Goal: Communication & Community: Answer question/provide support

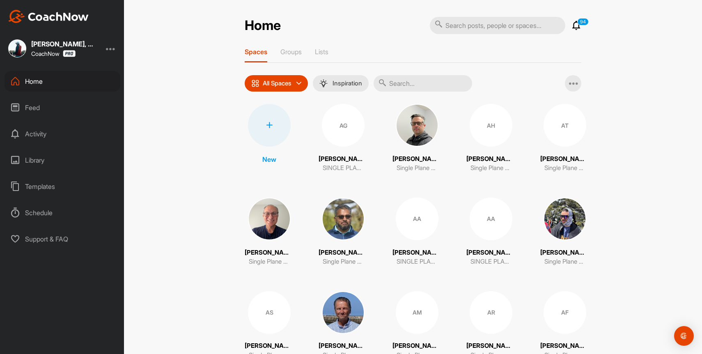
click at [577, 27] on icon at bounding box center [576, 26] width 10 height 10
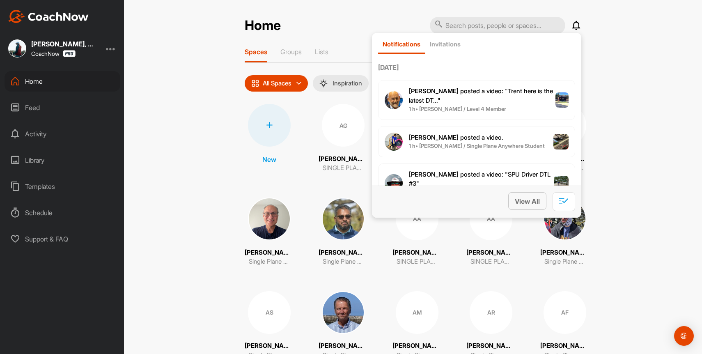
click at [519, 202] on span "View All" at bounding box center [527, 201] width 25 height 8
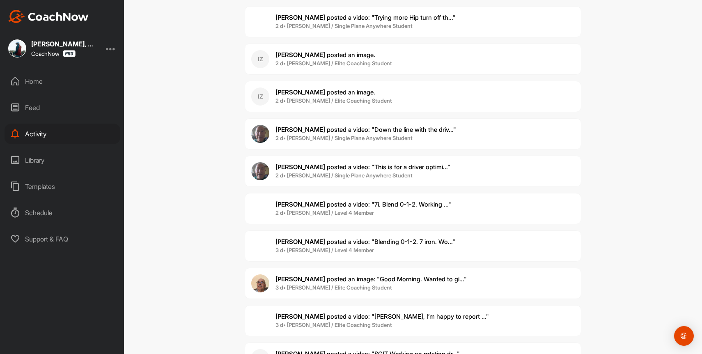
scroll to position [8458, 0]
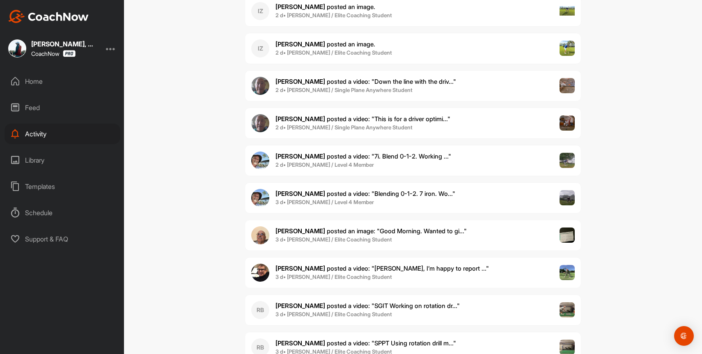
click at [332, 202] on b "3 d • Mike M. / Level 4 Member" at bounding box center [324, 202] width 98 height 7
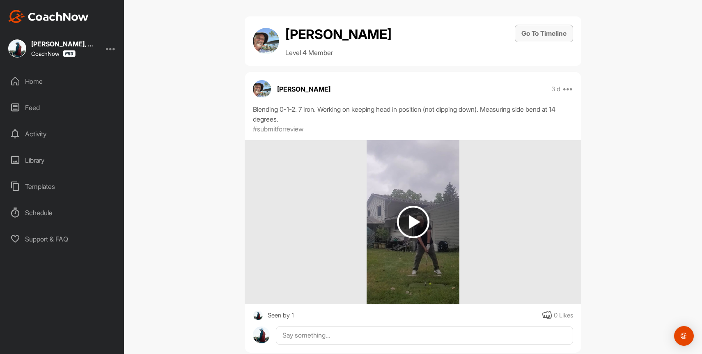
click at [555, 34] on button "Go To Timeline" at bounding box center [544, 34] width 58 height 18
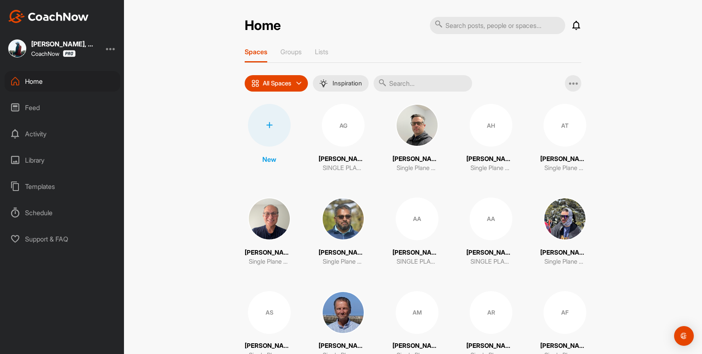
click at [577, 26] on icon at bounding box center [576, 26] width 10 height 10
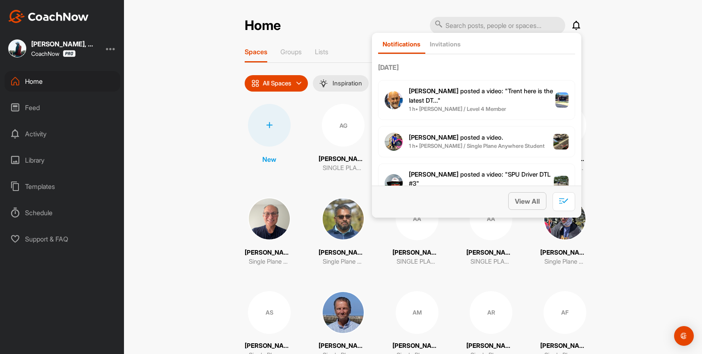
click at [524, 198] on span "View All" at bounding box center [527, 201] width 25 height 8
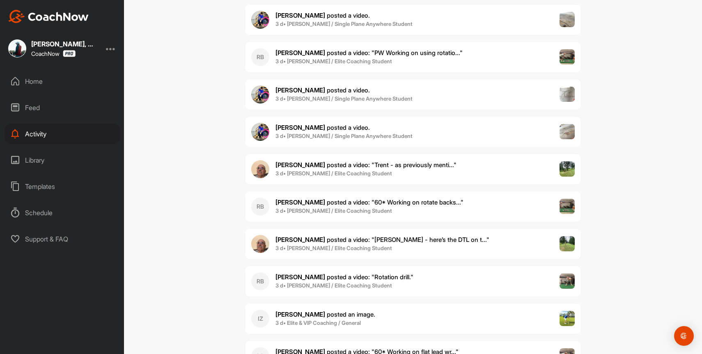
scroll to position [8855, 0]
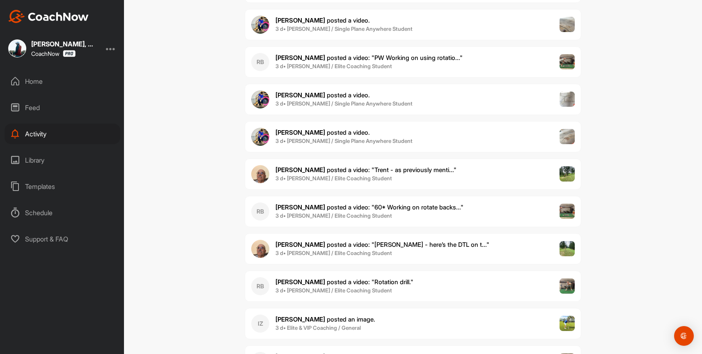
click at [329, 169] on span "John S. posted a video : " Trent - as previously menti... "" at bounding box center [365, 170] width 181 height 8
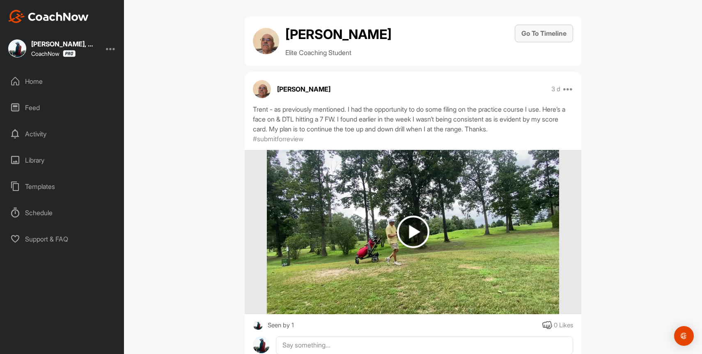
click at [537, 39] on button "Go To Timeline" at bounding box center [544, 34] width 58 height 18
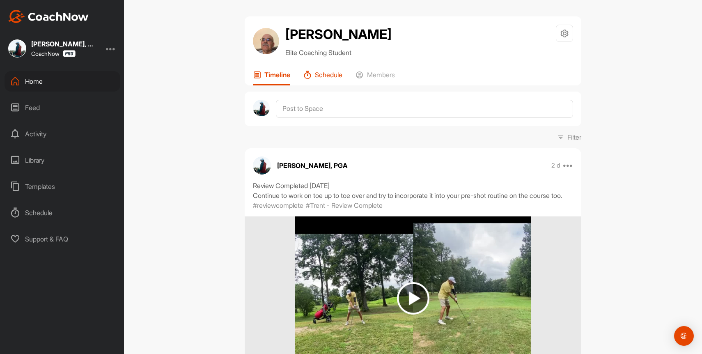
click at [305, 77] on icon at bounding box center [307, 75] width 8 height 8
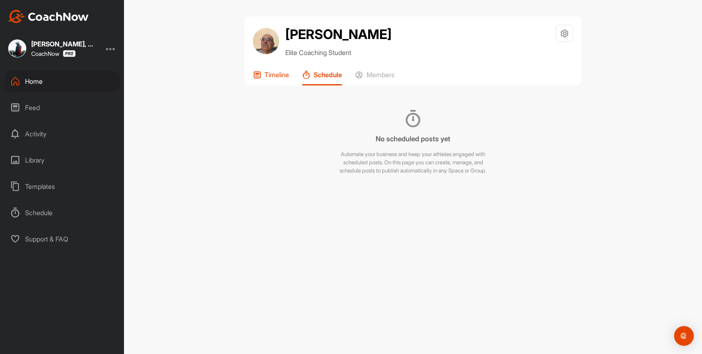
click at [278, 78] on p "Timeline" at bounding box center [276, 75] width 25 height 8
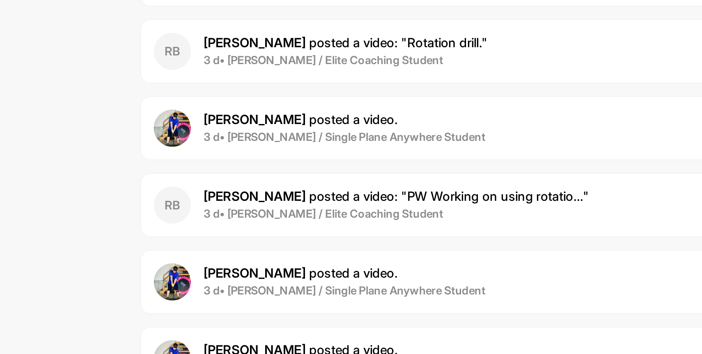
scroll to position [8728, 0]
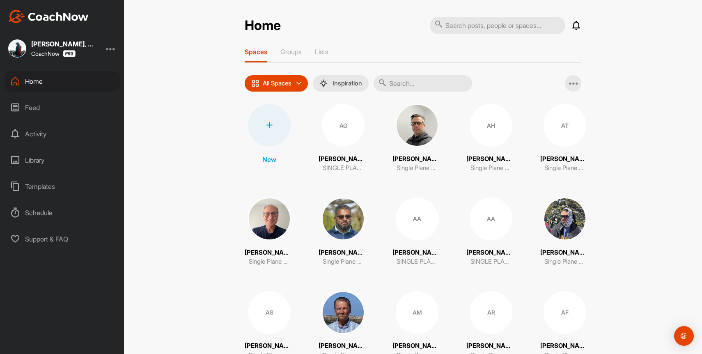
click at [576, 25] on icon at bounding box center [576, 26] width 10 height 10
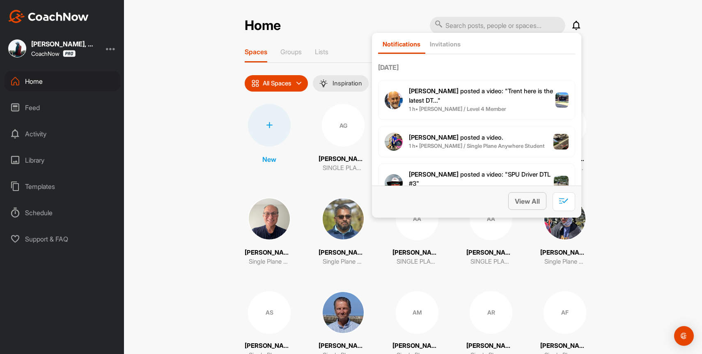
click at [520, 199] on span "View All" at bounding box center [527, 201] width 25 height 8
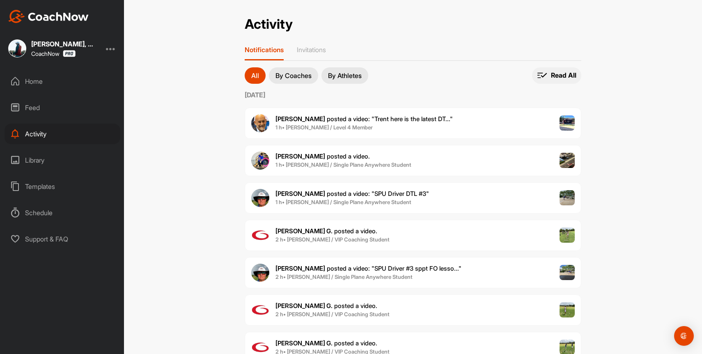
click at [562, 74] on p "Read All" at bounding box center [563, 75] width 25 height 9
click at [29, 71] on div "Home" at bounding box center [63, 81] width 116 height 21
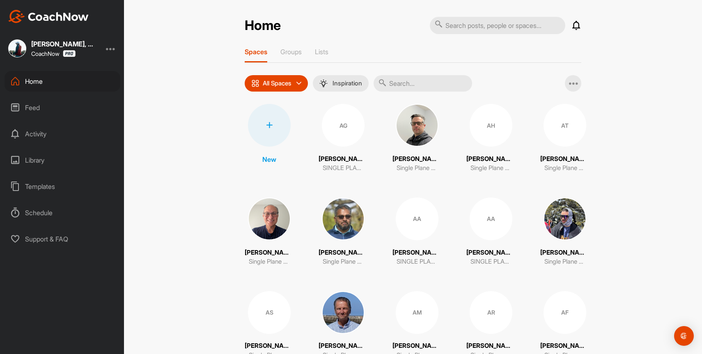
click at [449, 88] on input "text" at bounding box center [422, 83] width 98 height 16
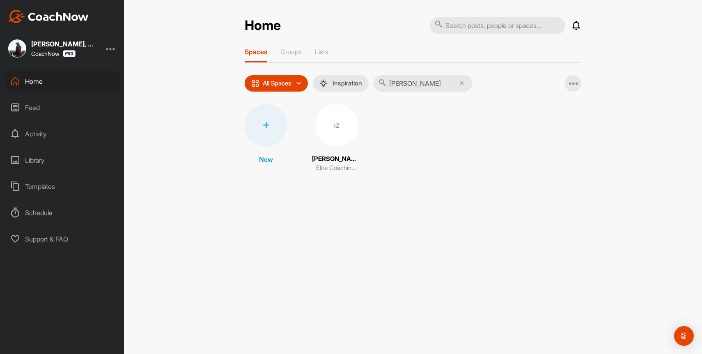
type input "ivan z"
click at [327, 131] on div "IZ" at bounding box center [336, 125] width 43 height 43
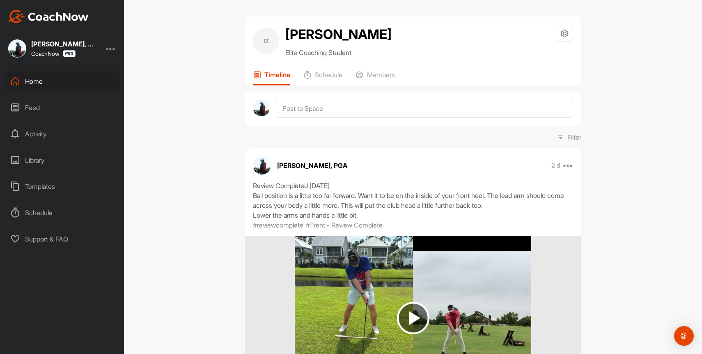
click at [41, 79] on div "Home" at bounding box center [63, 81] width 116 height 21
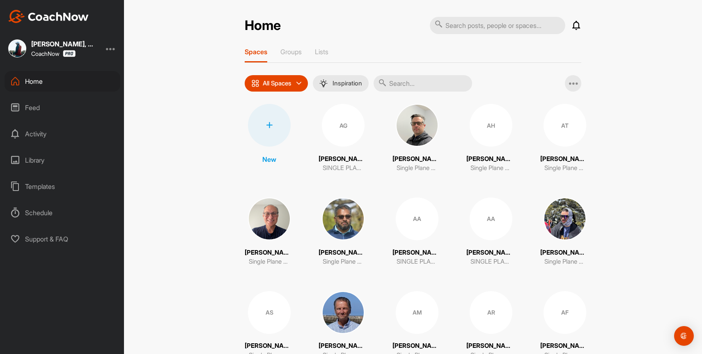
click at [403, 85] on input "text" at bounding box center [422, 83] width 98 height 16
type input "[PERSON_NAME]"
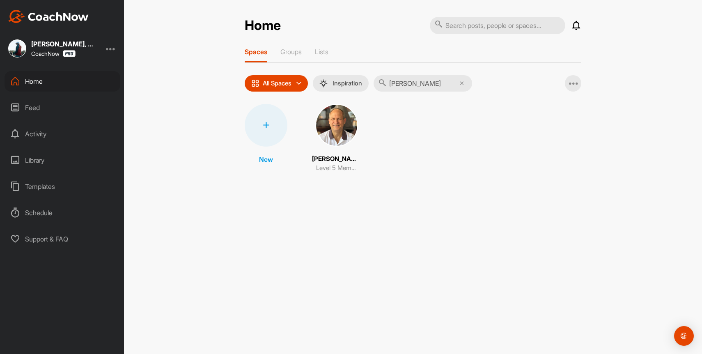
click at [332, 131] on img at bounding box center [336, 125] width 43 height 43
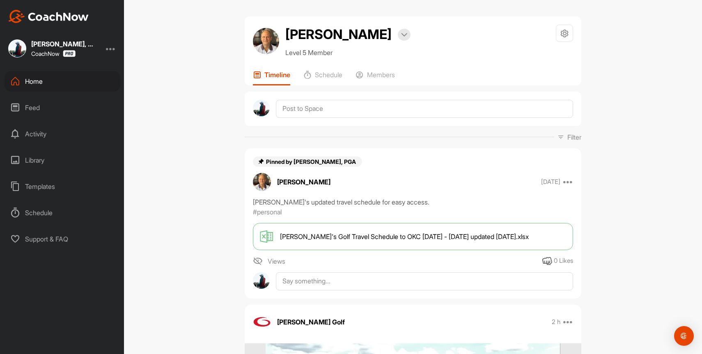
click at [32, 79] on div "Home" at bounding box center [63, 81] width 116 height 21
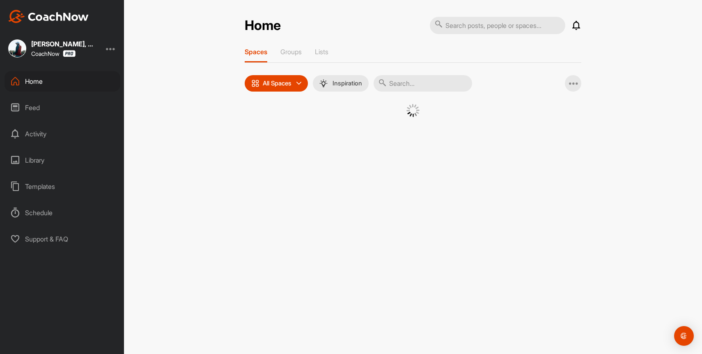
click at [386, 93] on div "Spaces Groups Lists All Spaces All spaces SMART LISTS Unanswered by me 15 days …" at bounding box center [413, 93] width 337 height 90
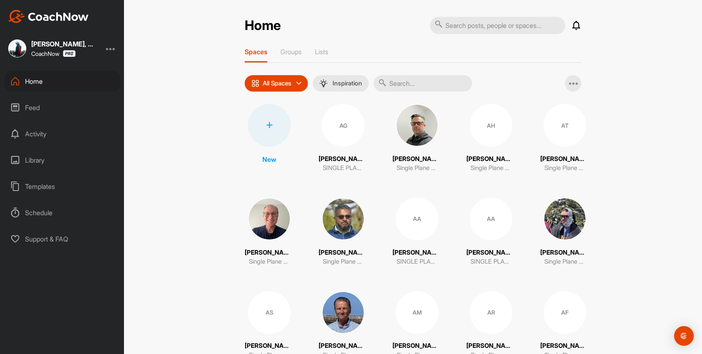
click at [408, 85] on input "text" at bounding box center [422, 83] width 98 height 16
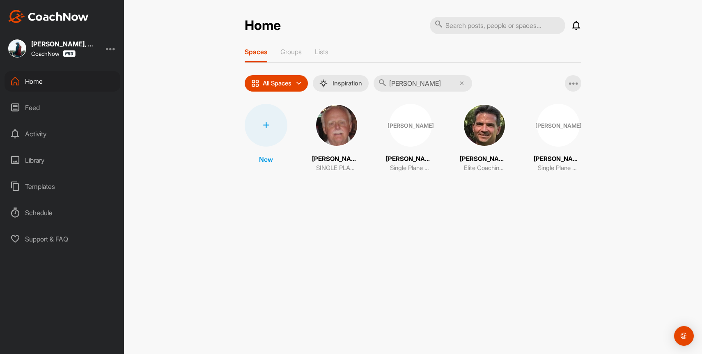
type input "[PERSON_NAME]"
click at [501, 123] on img at bounding box center [484, 125] width 43 height 43
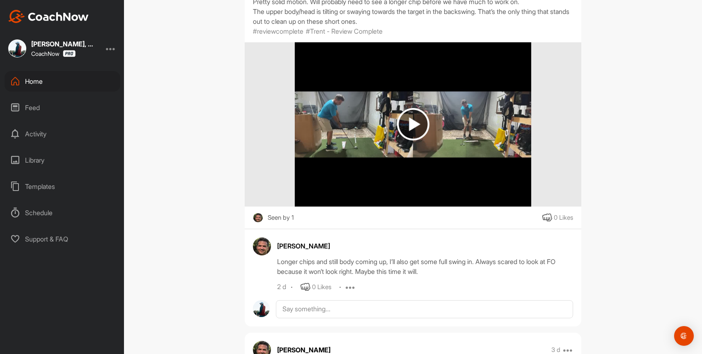
scroll to position [1292, 0]
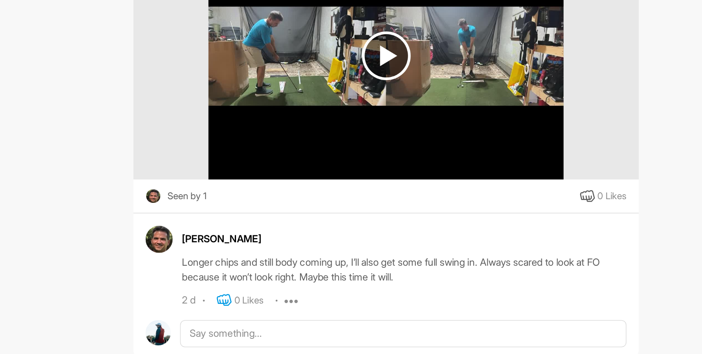
click at [304, 286] on icon at bounding box center [305, 287] width 10 height 10
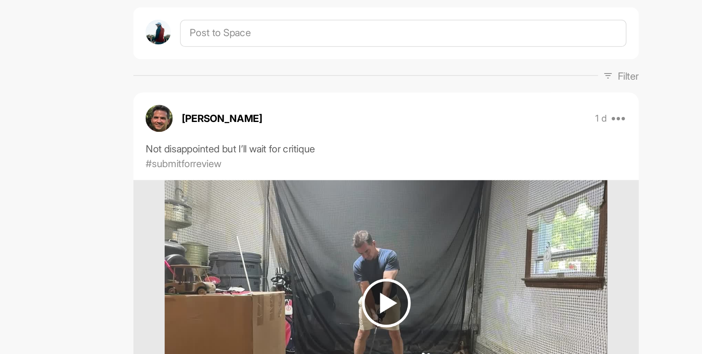
scroll to position [0, 0]
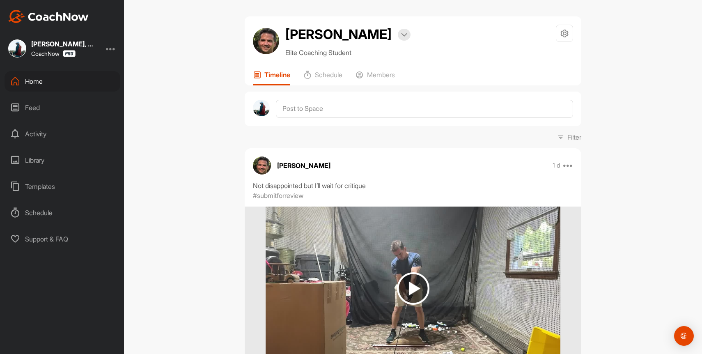
click at [39, 77] on div "Home" at bounding box center [63, 81] width 116 height 21
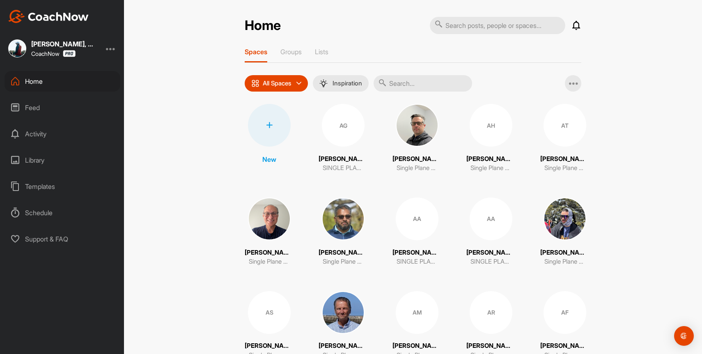
click at [420, 89] on input "text" at bounding box center [422, 83] width 98 height 16
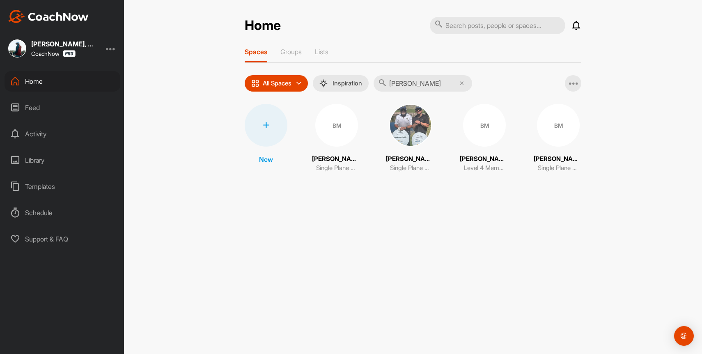
type input "[PERSON_NAME]"
click at [497, 126] on div "BM" at bounding box center [484, 125] width 43 height 43
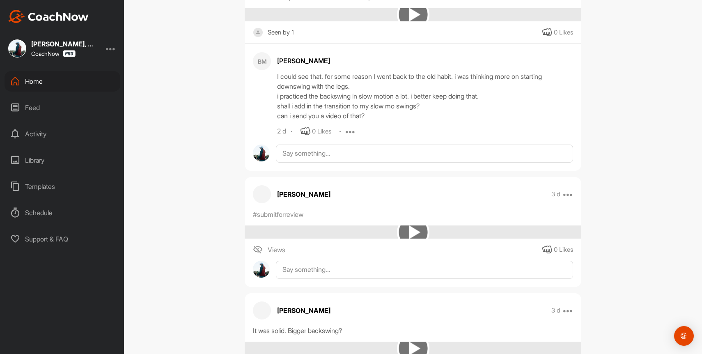
scroll to position [420, 0]
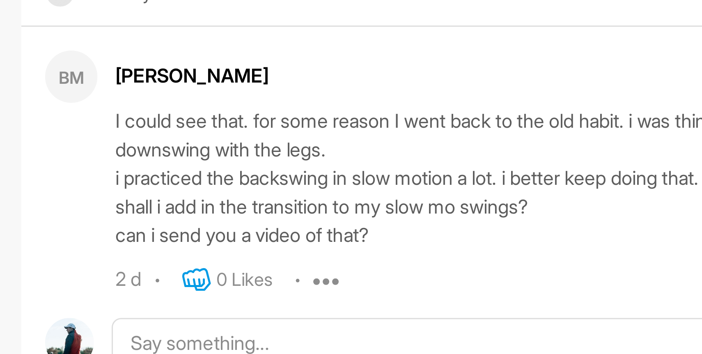
click at [304, 216] on icon at bounding box center [305, 217] width 10 height 10
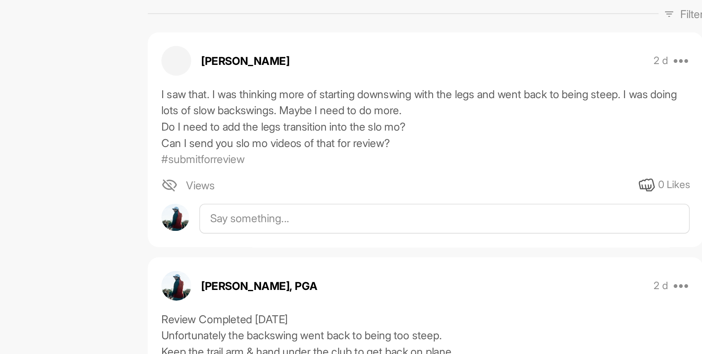
scroll to position [94, 0]
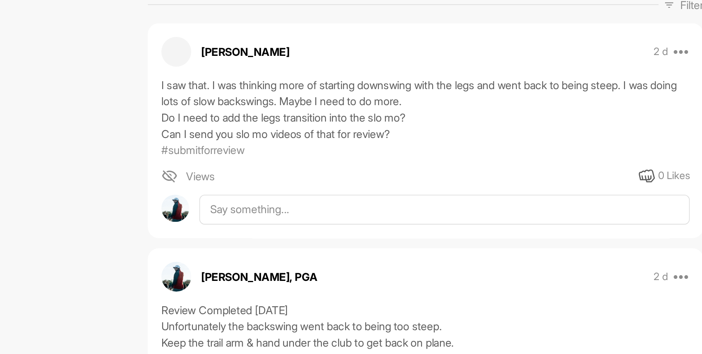
click at [357, 122] on div "I saw that. I was thinking more of starting downswing with the legs and went ba…" at bounding box center [413, 106] width 320 height 39
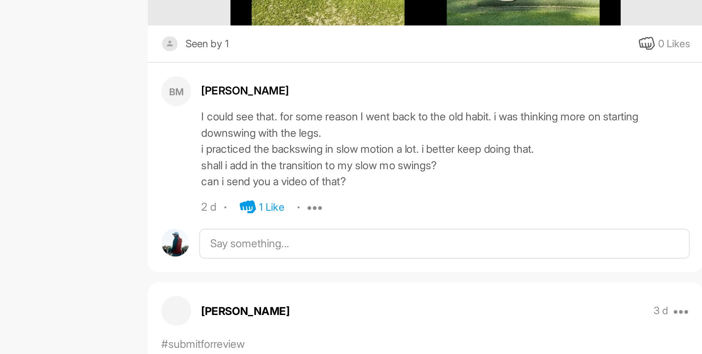
scroll to position [487, 0]
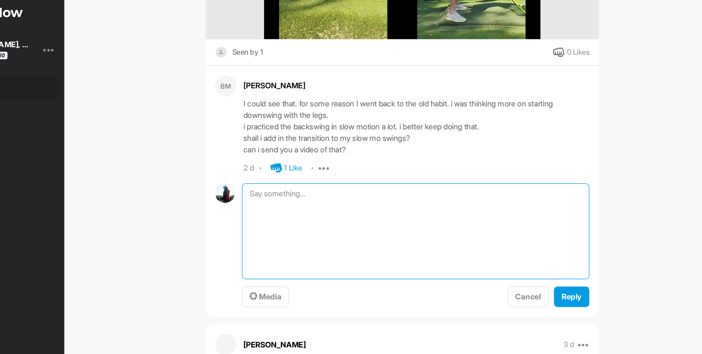
click at [322, 173] on textarea at bounding box center [424, 204] width 297 height 82
click at [295, 176] on textarea "Yes. that would be great and you can send videos of" at bounding box center [424, 204] width 297 height 82
click at [380, 176] on textarea "Yes, that would be great and you can send videos of" at bounding box center [424, 204] width 297 height 82
click at [299, 170] on textarea "Yes, that would be great and you can send videos of" at bounding box center [424, 204] width 297 height 82
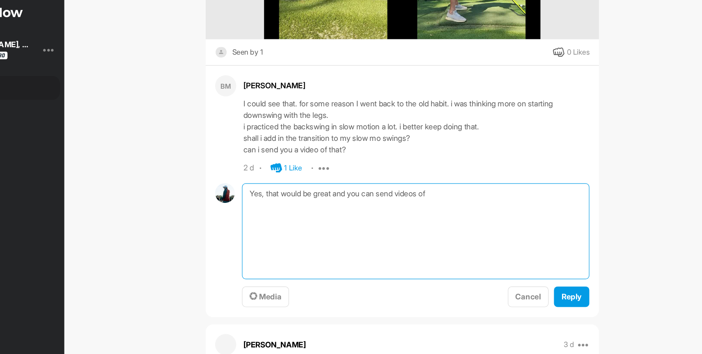
click at [373, 170] on textarea "Yes, that would be great and you can send videos of" at bounding box center [424, 204] width 297 height 82
click at [457, 169] on textarea "Yes, that would be great and you can send videos of" at bounding box center [424, 204] width 297 height 82
click at [342, 171] on textarea "Yes, that would be great and you can send videos of it for me to review." at bounding box center [424, 204] width 297 height 82
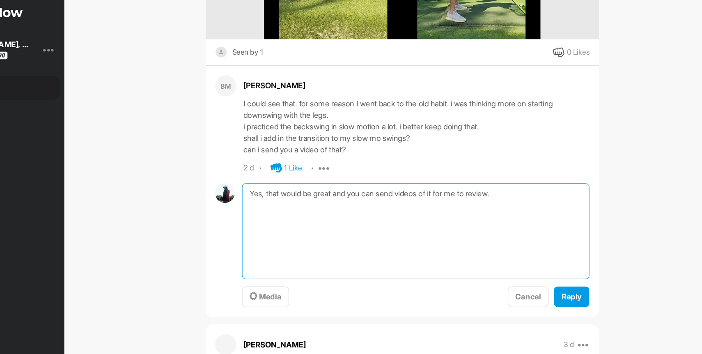
click at [408, 171] on textarea "Yes, that would be great and you can send videos of it for me to review." at bounding box center [424, 204] width 297 height 82
click at [386, 169] on textarea "Yes, that would be great and you can post videos of it for me to review." at bounding box center [424, 204] width 297 height 82
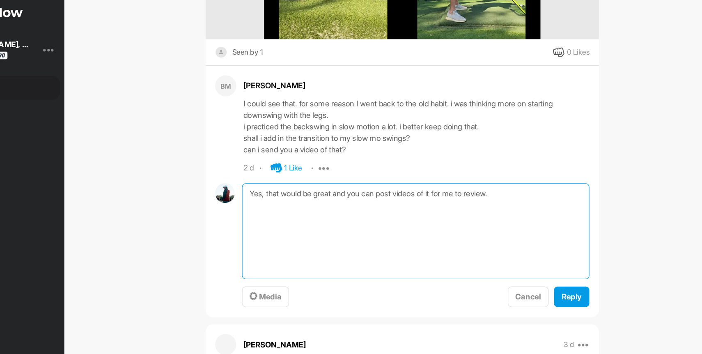
click at [386, 169] on textarea "Yes, that would be great and you can post videos of it for me to review." at bounding box center [424, 204] width 297 height 82
type textarea "Yes, that would be great and you can post videos of it for me to review."
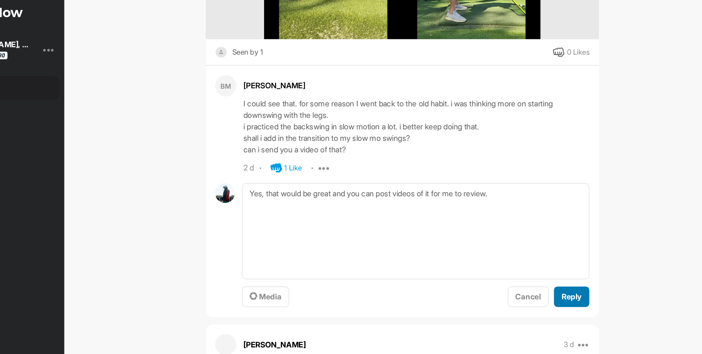
click at [556, 259] on span "Reply" at bounding box center [557, 260] width 17 height 8
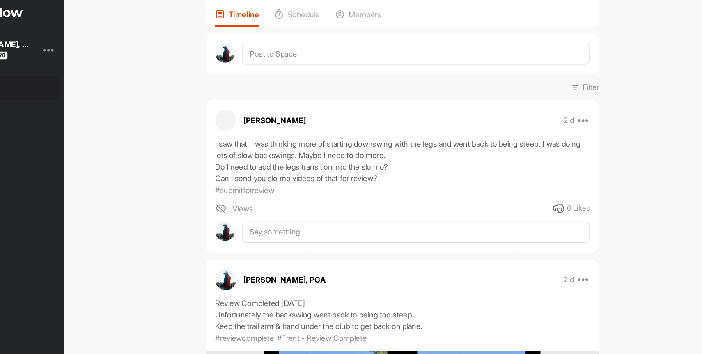
scroll to position [95, 0]
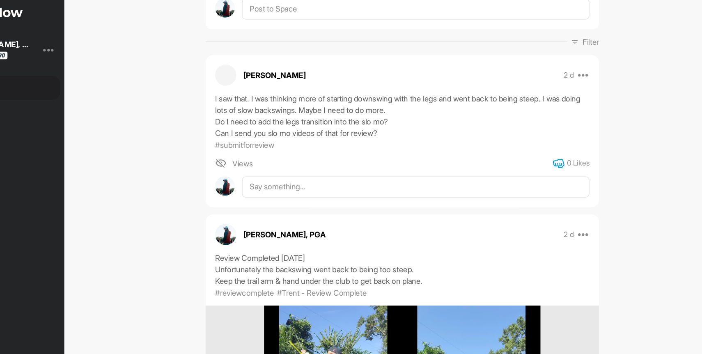
click at [544, 147] on icon at bounding box center [547, 146] width 10 height 10
click at [337, 165] on textarea at bounding box center [424, 166] width 297 height 18
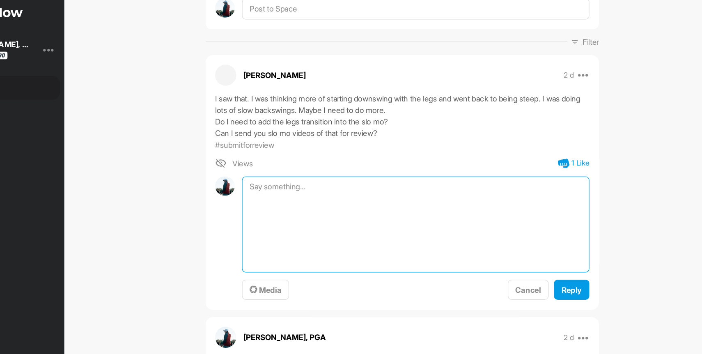
paste textarea "Yes, that would be great and you can post videos of it for me to review."
click at [293, 181] on textarea "Yes, that would be great and you can post videos of it for me to review." at bounding box center [424, 198] width 297 height 82
type textarea "Yes, that would be great and you can post videos of it for me to review."
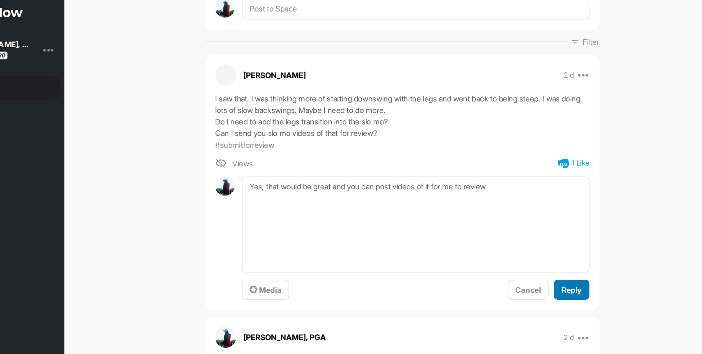
click at [562, 257] on span "Reply" at bounding box center [557, 254] width 17 height 8
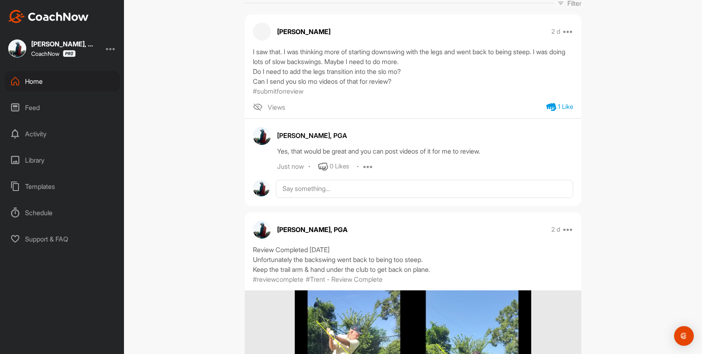
scroll to position [0, 0]
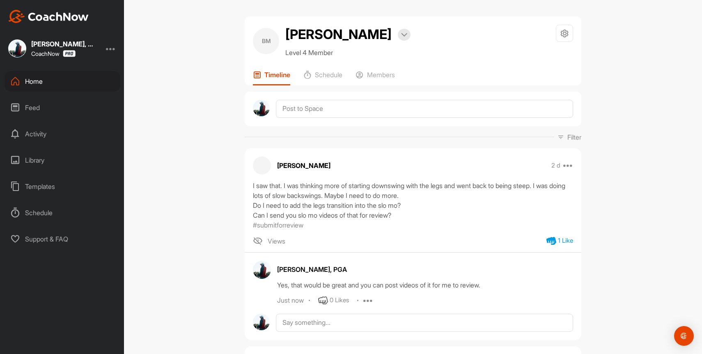
click at [42, 76] on div "Home" at bounding box center [63, 81] width 116 height 21
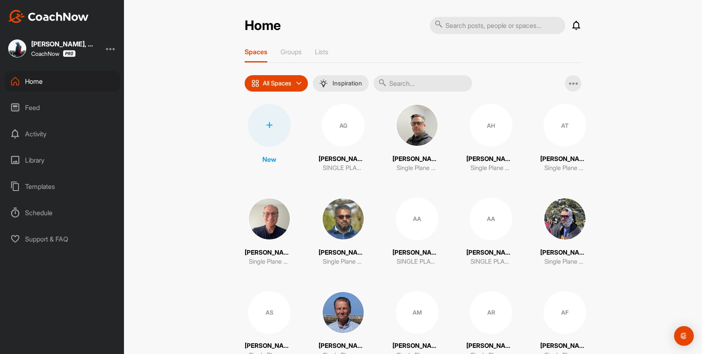
click at [440, 79] on input "text" at bounding box center [422, 83] width 98 height 16
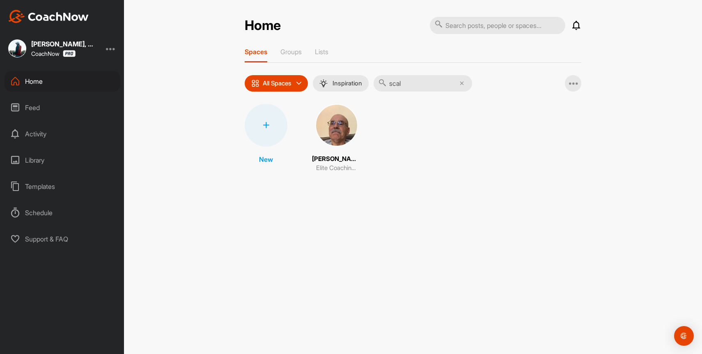
type input "scal"
click at [328, 125] on img at bounding box center [336, 125] width 43 height 43
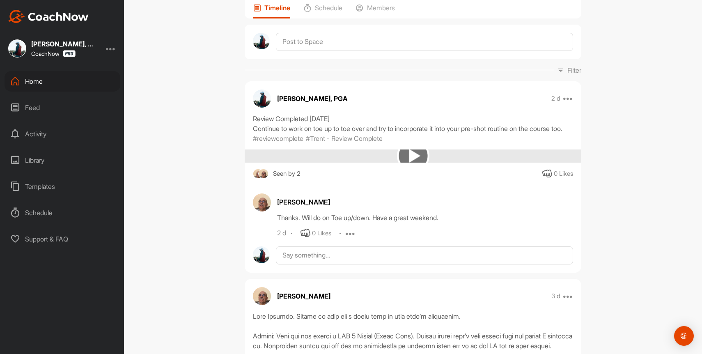
scroll to position [263, 0]
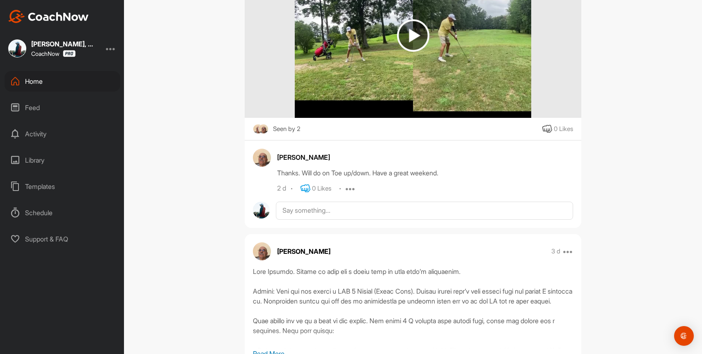
click at [309, 193] on icon at bounding box center [305, 188] width 10 height 10
click at [44, 80] on div "Home" at bounding box center [63, 81] width 116 height 21
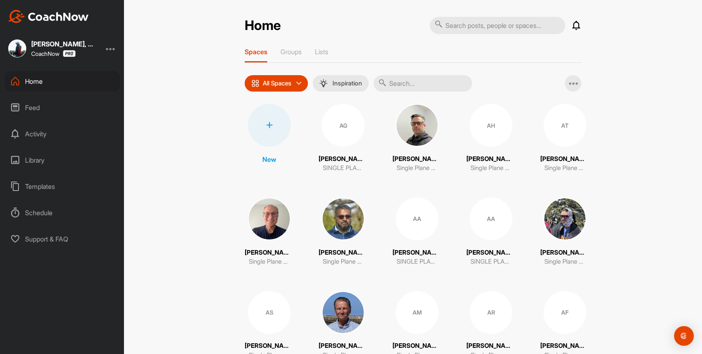
click at [396, 79] on input "text" at bounding box center [422, 83] width 98 height 16
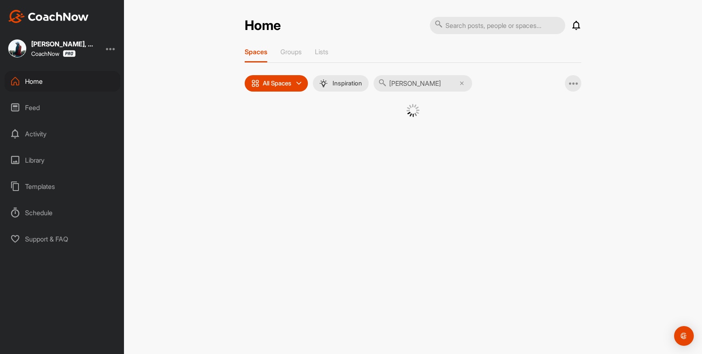
type input "[PERSON_NAME]"
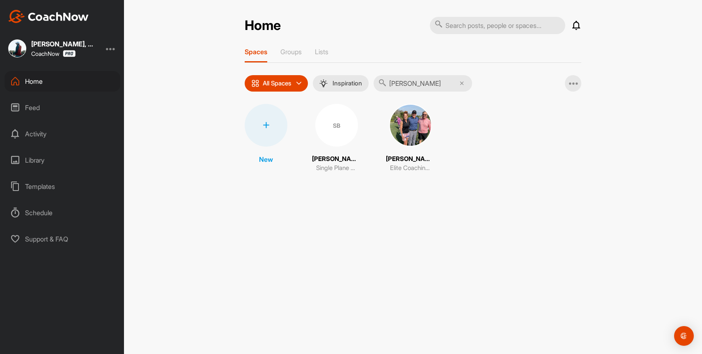
click at [393, 119] on img at bounding box center [410, 125] width 43 height 43
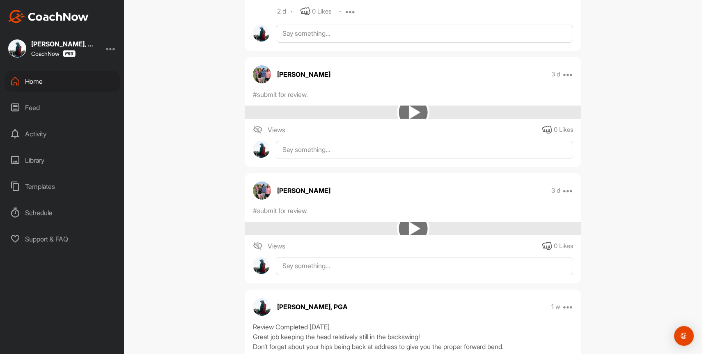
scroll to position [740, 0]
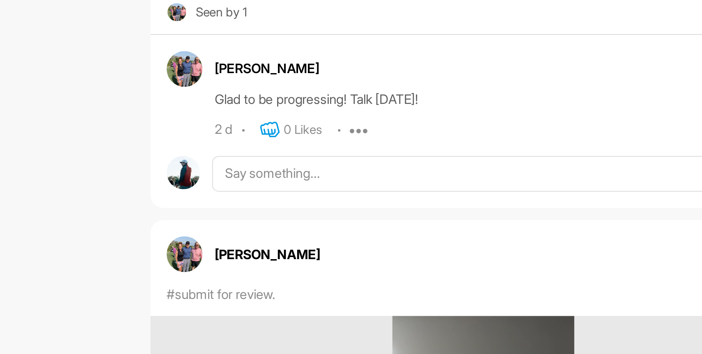
click at [309, 137] on icon at bounding box center [305, 138] width 10 height 10
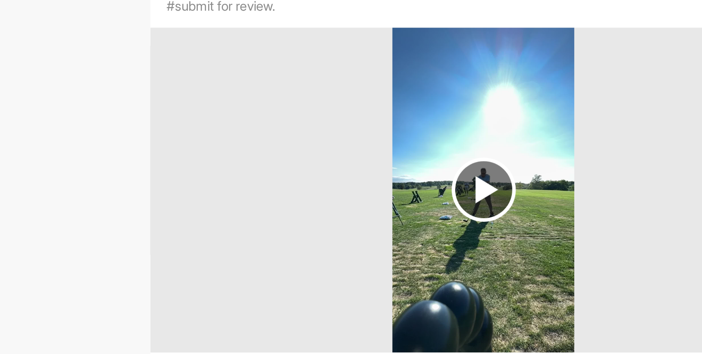
scroll to position [0, 0]
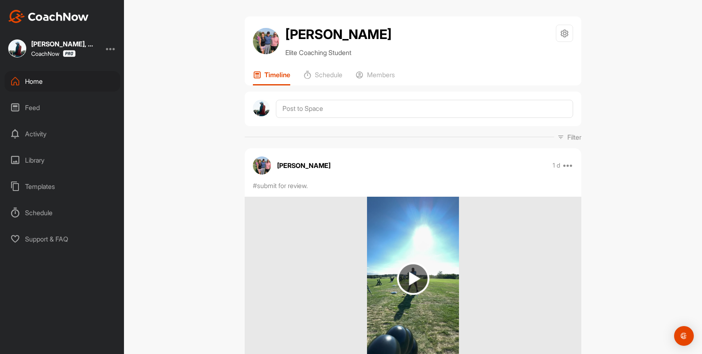
click at [36, 81] on div "Home" at bounding box center [63, 81] width 116 height 21
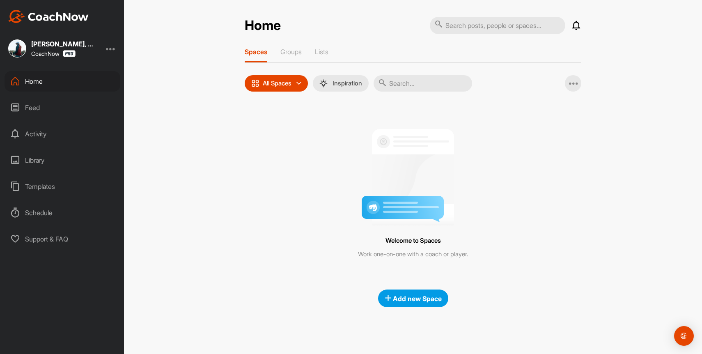
click at [410, 80] on input "text" at bounding box center [422, 83] width 98 height 16
type input "c"
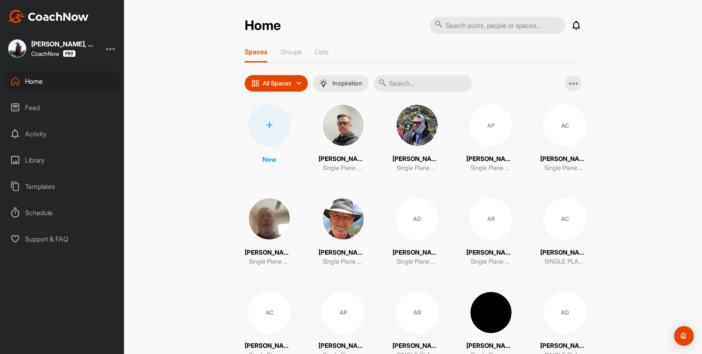
click at [413, 82] on input "text" at bounding box center [422, 83] width 98 height 16
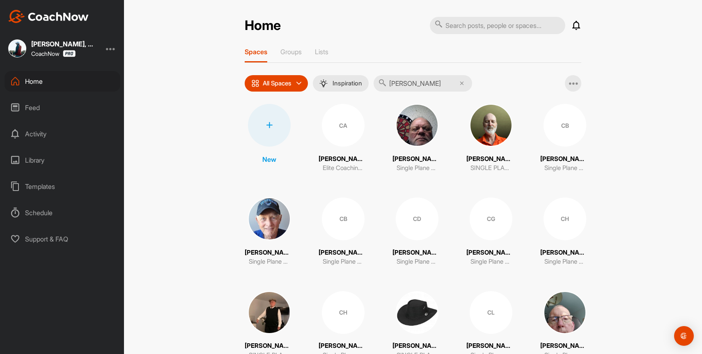
type input "[PERSON_NAME]"
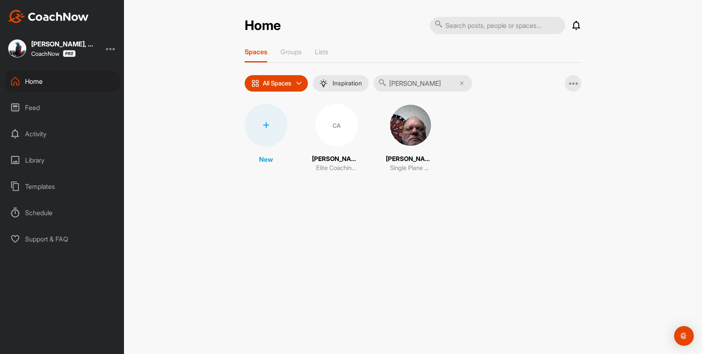
click at [341, 137] on div "CA" at bounding box center [336, 125] width 43 height 43
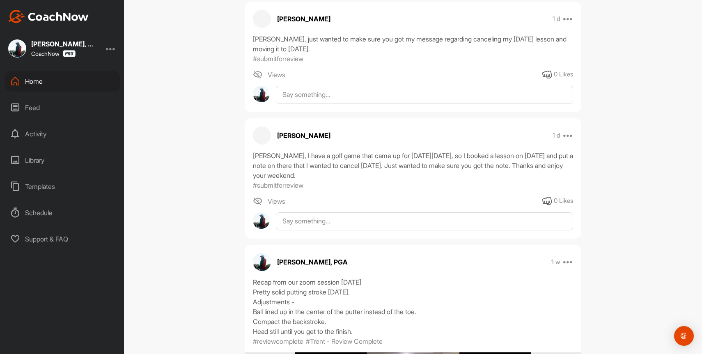
scroll to position [1516, 0]
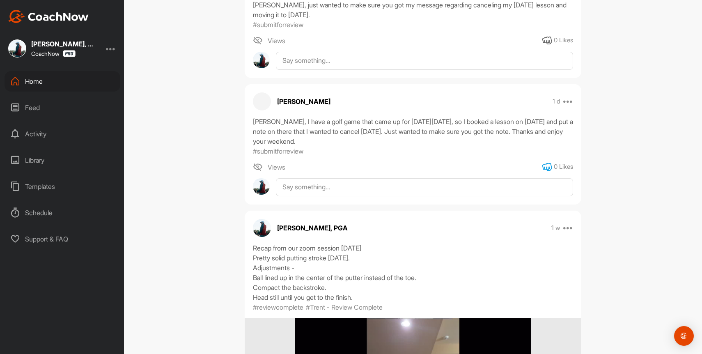
click at [545, 167] on icon at bounding box center [547, 167] width 10 height 10
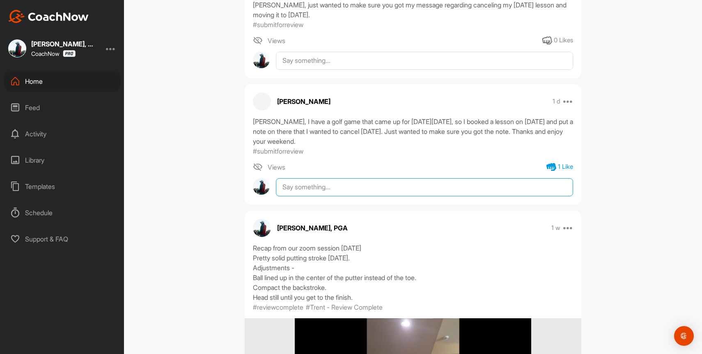
click at [329, 183] on textarea at bounding box center [424, 187] width 297 height 18
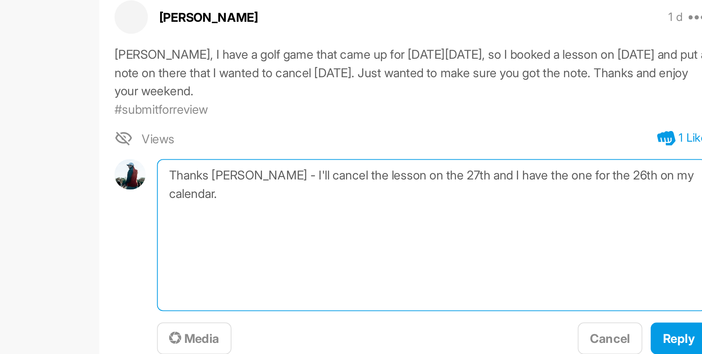
click at [357, 192] on textarea "Thanks [PERSON_NAME] - I'll cancel the lesson on the 27th and I have the one fo…" at bounding box center [424, 219] width 297 height 82
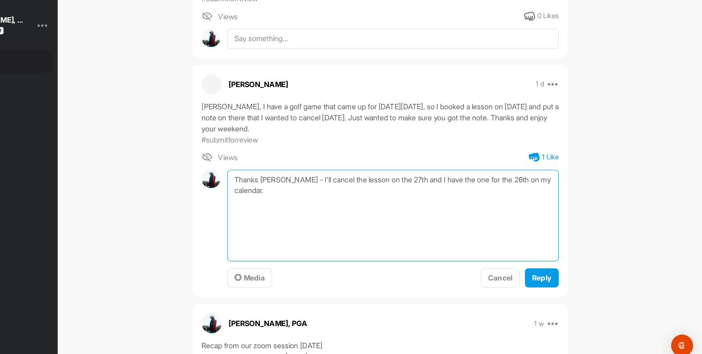
click at [347, 197] on textarea "Thanks [PERSON_NAME] - I'll cancel the lesson on the 27th and I have the one fo…" at bounding box center [424, 219] width 297 height 82
click at [347, 188] on textarea "Thanks [PERSON_NAME] - I'll cancel the lesson on the 27th and I have the one fo…" at bounding box center [424, 219] width 297 height 82
type textarea "Thanks [PERSON_NAME] - I'll cancel the lesson on the 27th and I have the one fo…"
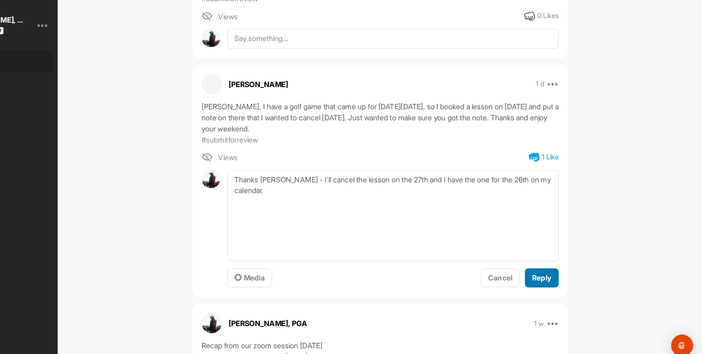
click at [567, 275] on button "Reply" at bounding box center [558, 275] width 30 height 18
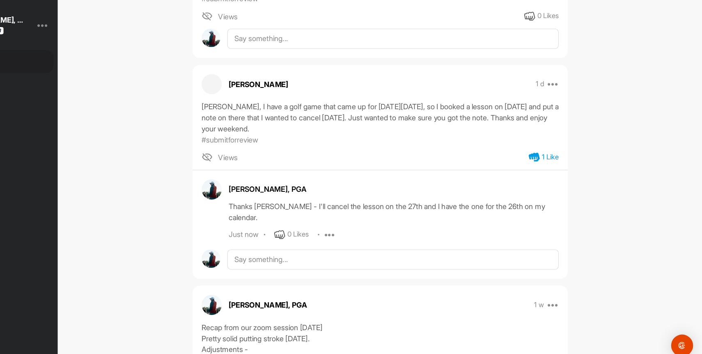
scroll to position [1432, 0]
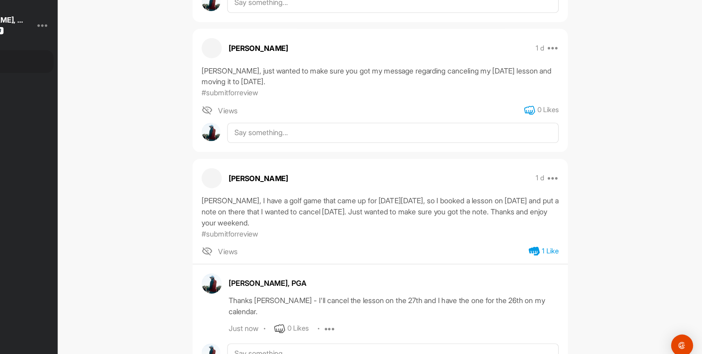
click at [547, 124] on icon at bounding box center [547, 125] width 10 height 10
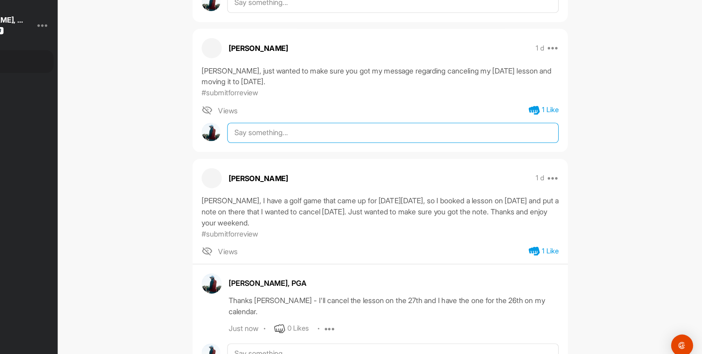
click at [359, 149] on textarea at bounding box center [424, 145] width 297 height 18
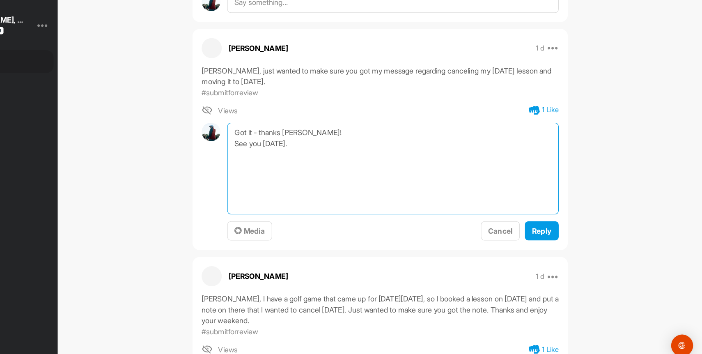
click at [328, 151] on textarea "Got it - thanks [PERSON_NAME]! See you [DATE]." at bounding box center [424, 177] width 297 height 82
click at [368, 160] on textarea "Got it - thanks [PERSON_NAME]! See you [DATE]." at bounding box center [424, 177] width 297 height 82
type textarea "Got it - thanks [PERSON_NAME]! See you [DATE]."
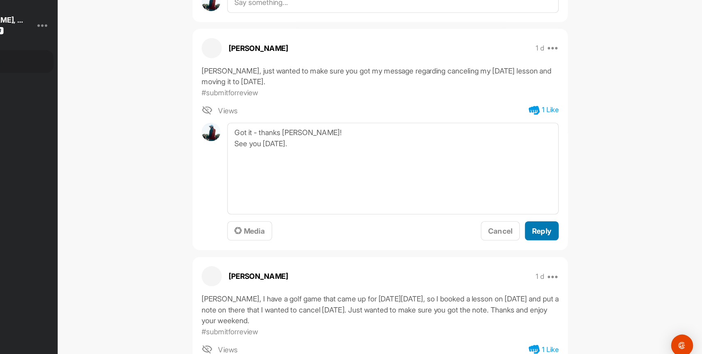
click at [555, 231] on span "Reply" at bounding box center [557, 233] width 17 height 8
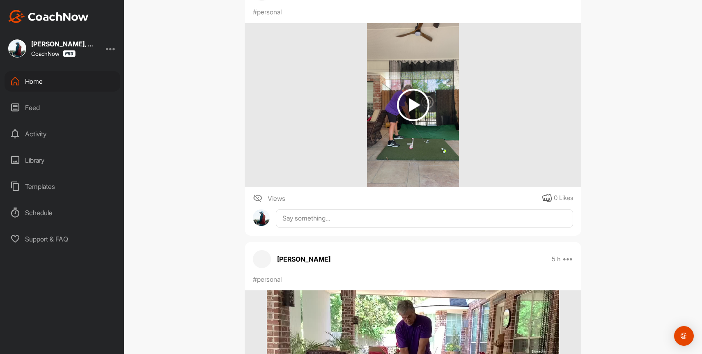
scroll to position [0, 0]
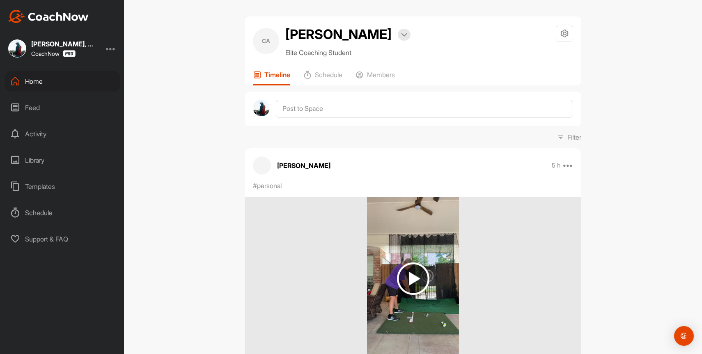
click at [39, 82] on div "Home" at bounding box center [63, 81] width 116 height 21
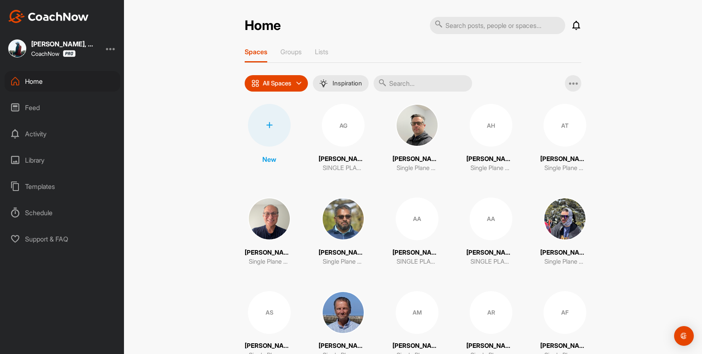
click at [426, 86] on input "text" at bounding box center [422, 83] width 98 height 16
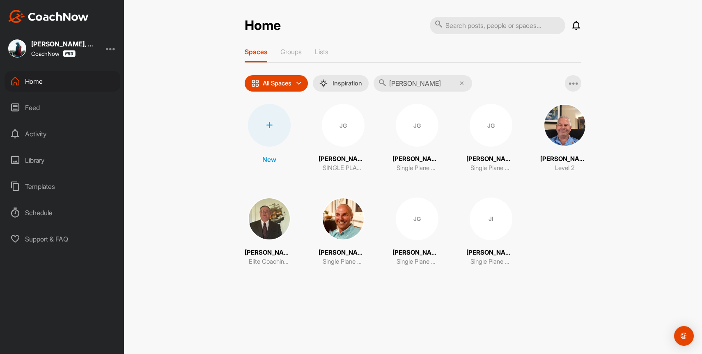
type input "[PERSON_NAME]"
click at [263, 220] on img at bounding box center [269, 218] width 43 height 43
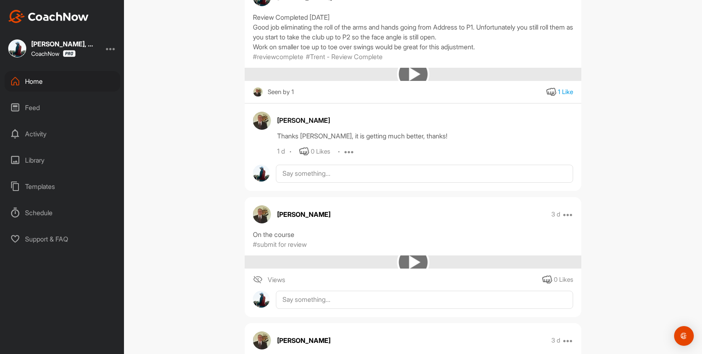
scroll to position [166, 0]
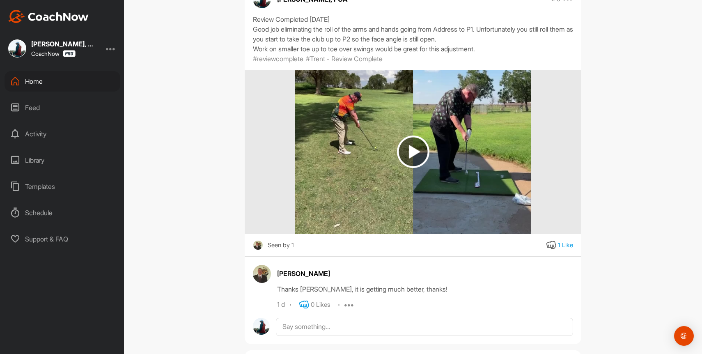
click at [304, 303] on icon at bounding box center [304, 305] width 10 height 10
click at [41, 80] on div "Home" at bounding box center [63, 81] width 116 height 21
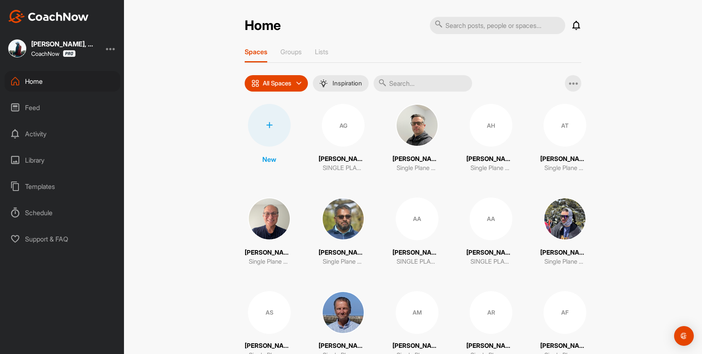
click at [450, 77] on input "text" at bounding box center [422, 83] width 98 height 16
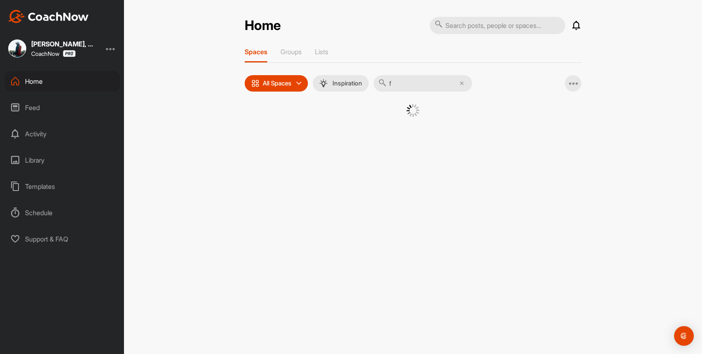
type input "f"
click at [574, 23] on icon at bounding box center [576, 26] width 10 height 10
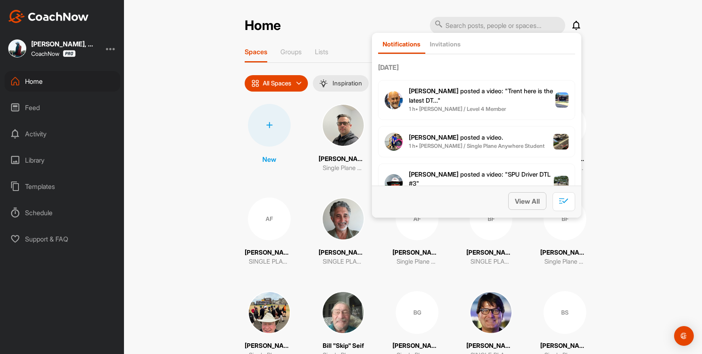
click at [527, 208] on button "View All" at bounding box center [527, 201] width 38 height 18
